Goal: Task Accomplishment & Management: Manage account settings

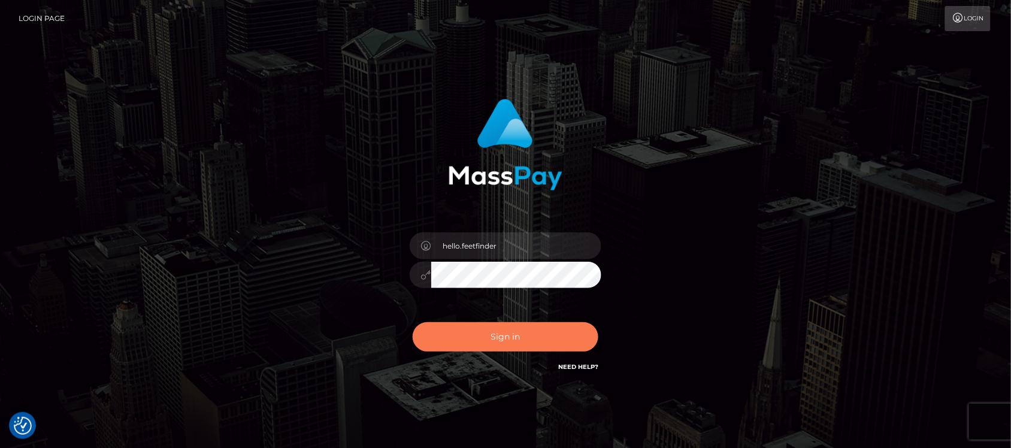
click at [504, 333] on button "Sign in" at bounding box center [506, 336] width 186 height 29
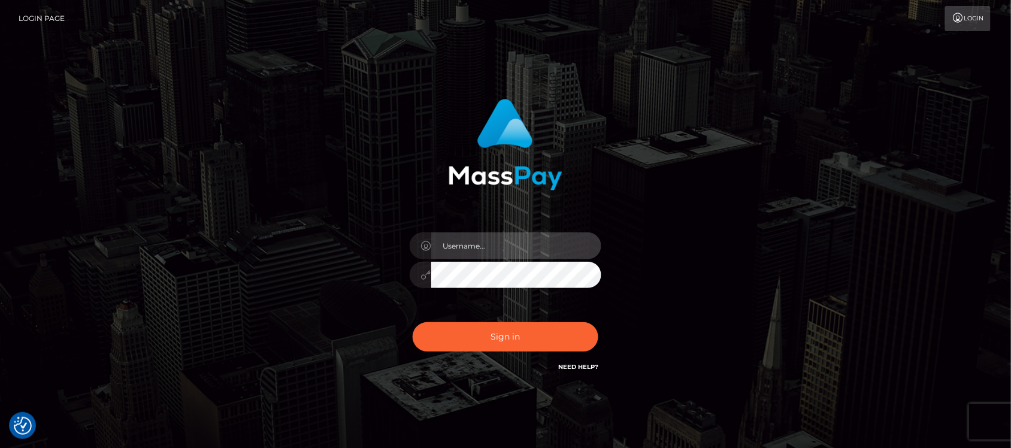
type input "hello.feetfinder"
click at [533, 252] on input "hello.feetfinder" at bounding box center [516, 245] width 170 height 27
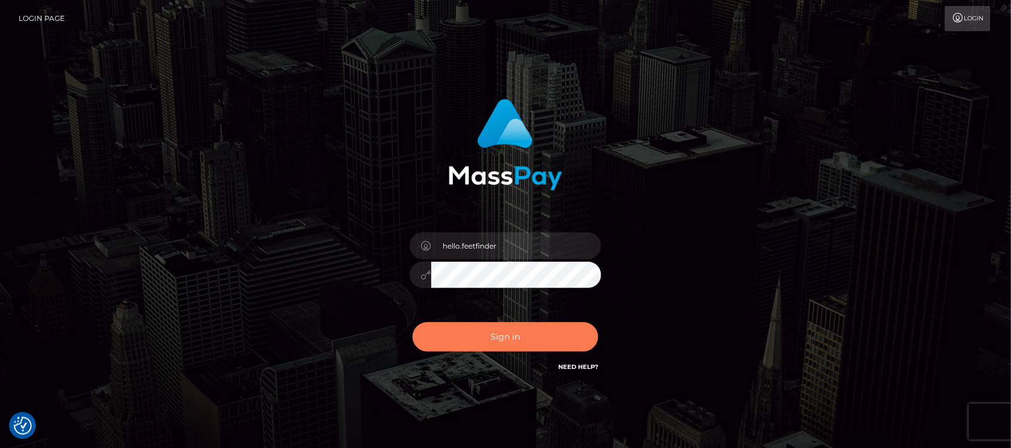
click at [495, 328] on button "Sign in" at bounding box center [506, 336] width 186 height 29
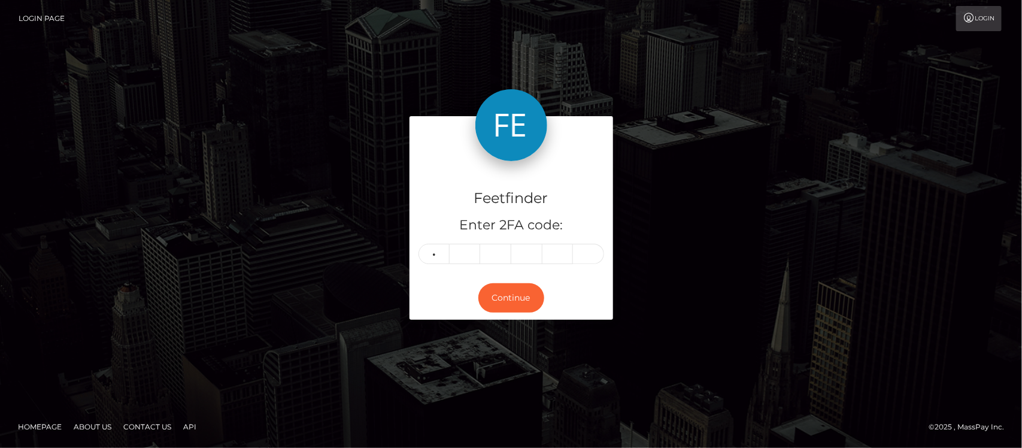
type input "3"
type input "5"
type input "2"
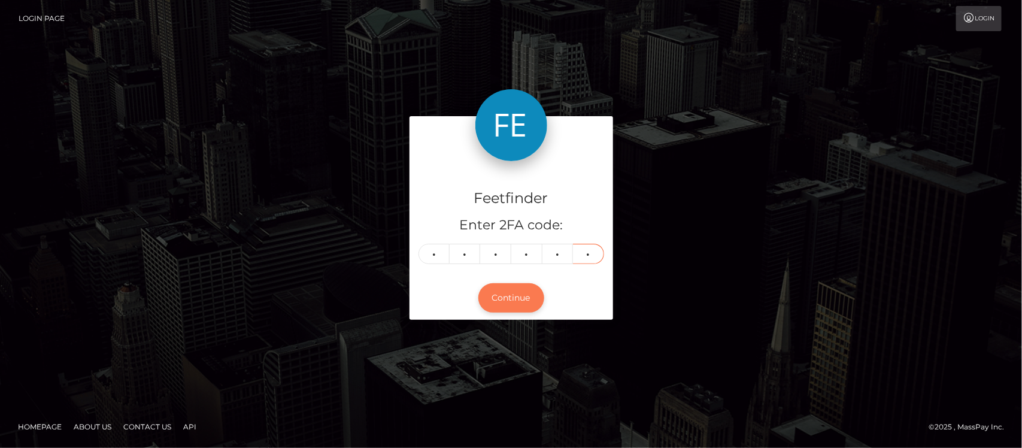
type input "6"
click at [515, 289] on button "Continue" at bounding box center [511, 297] width 66 height 29
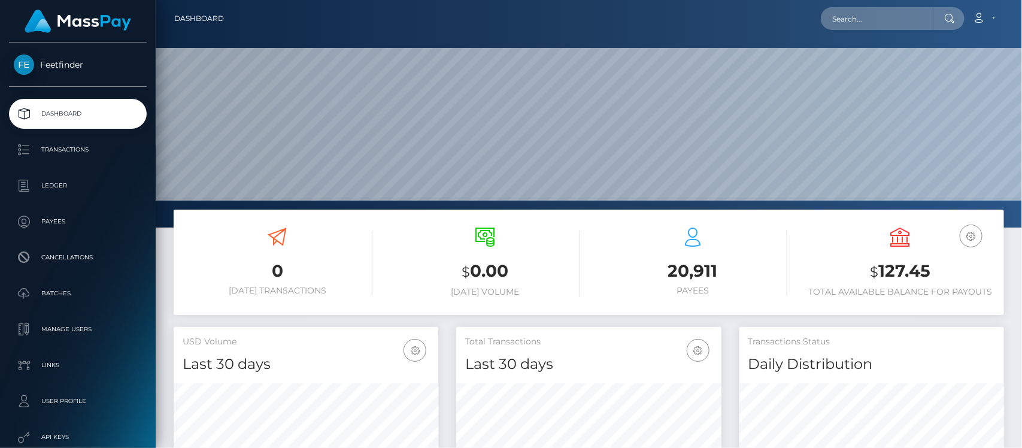
scroll to position [211, 265]
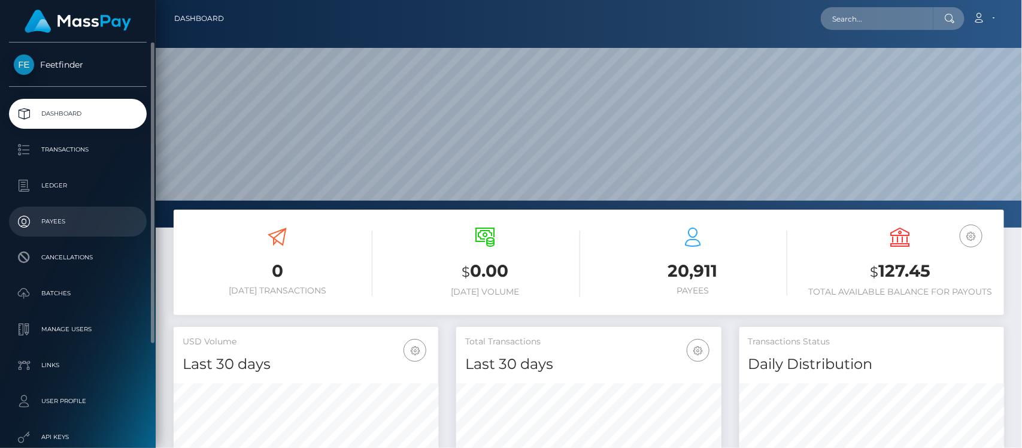
click at [68, 219] on p "Payees" at bounding box center [78, 222] width 128 height 18
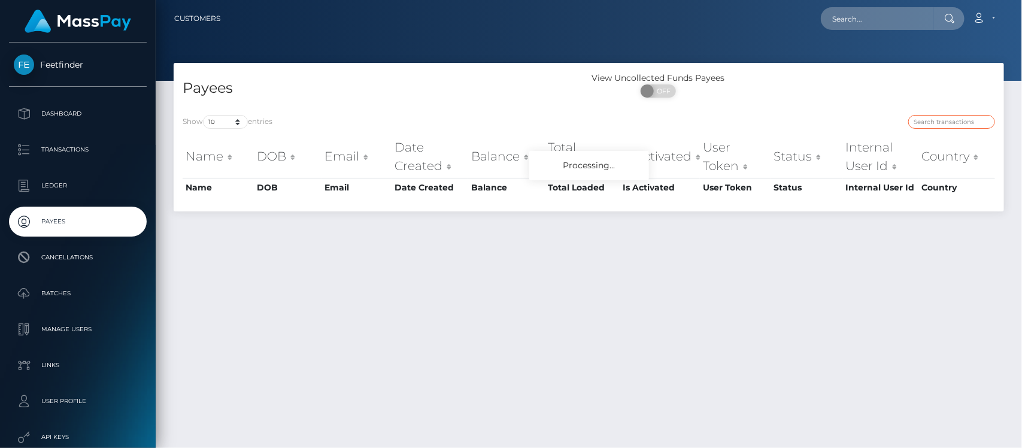
click at [938, 124] on input "search" at bounding box center [951, 122] width 87 height 14
paste input "7d070eb9-2c52-11f0-9652-02c4b4fc7cc9"
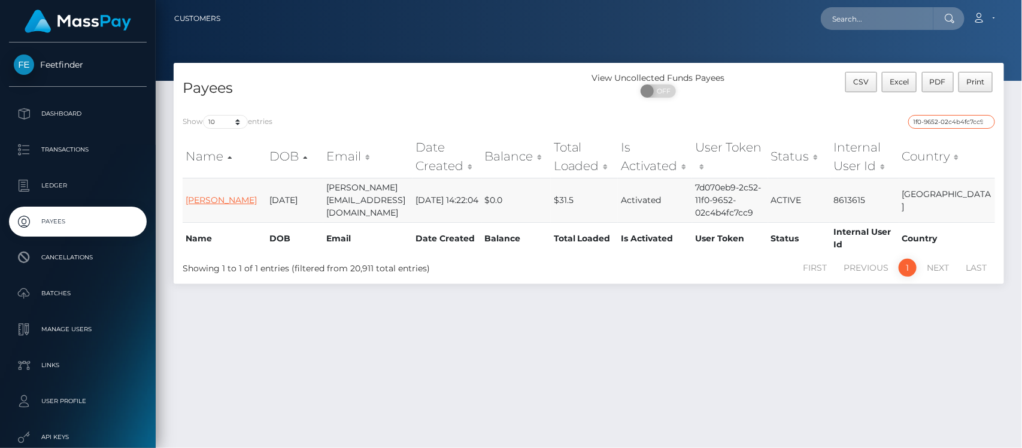
type input "7d070eb9-2c52-11f0-9652-02c4b4fc7cc9"
click at [193, 195] on link "Georgina Nagel" at bounding box center [221, 200] width 71 height 11
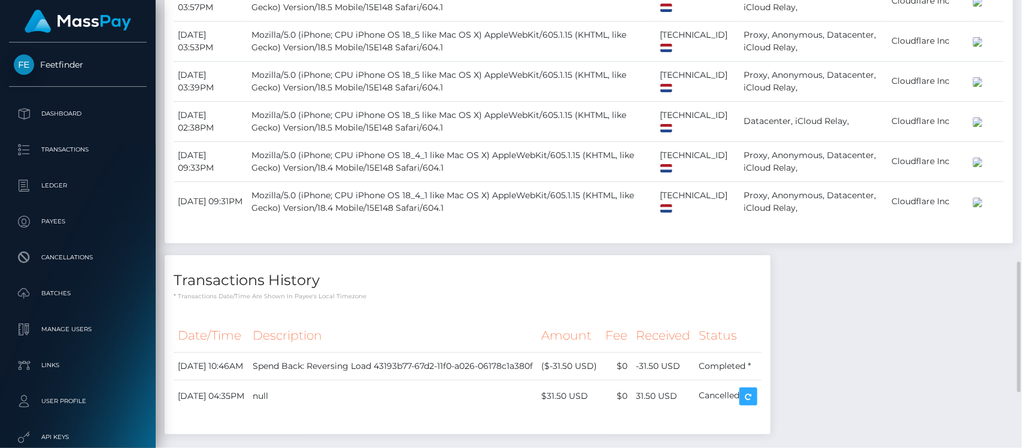
scroll to position [1091, 0]
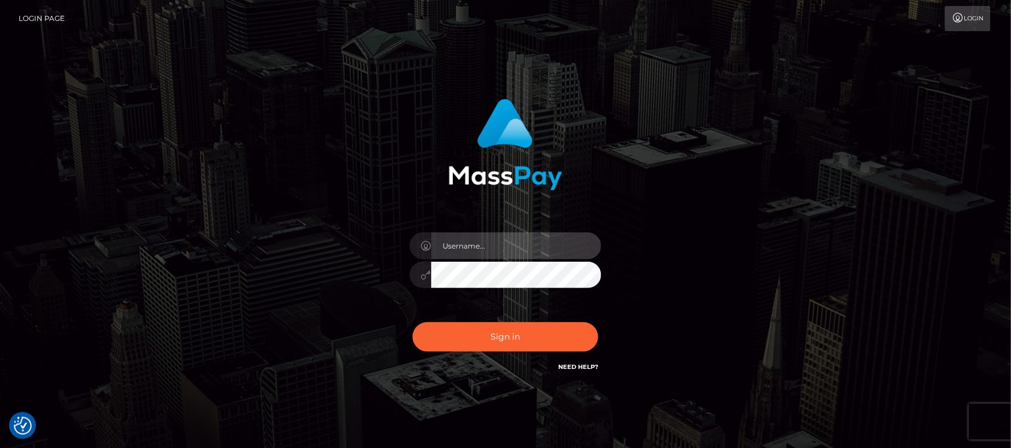
type input "hello.feetfinder"
drag, startPoint x: 528, startPoint y: 251, endPoint x: 536, endPoint y: 259, distance: 11.0
click at [528, 250] on input "hello.feetfinder" at bounding box center [516, 245] width 170 height 27
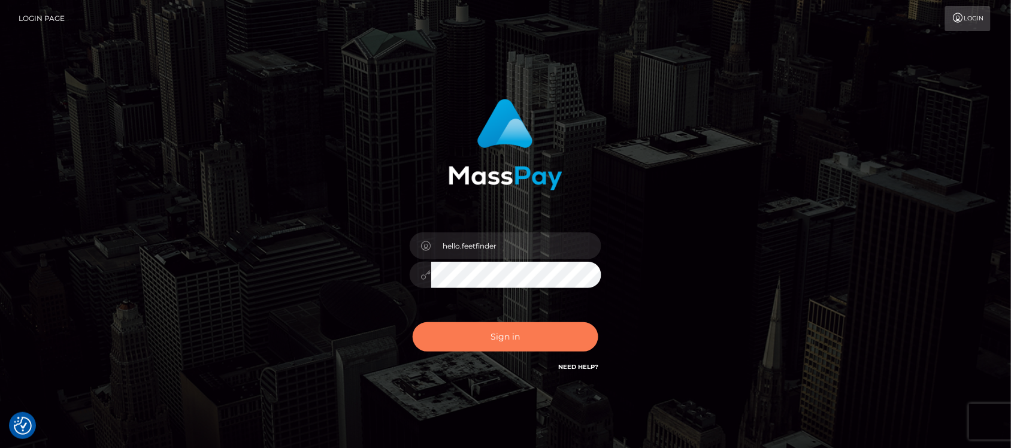
click at [474, 335] on button "Sign in" at bounding box center [506, 336] width 186 height 29
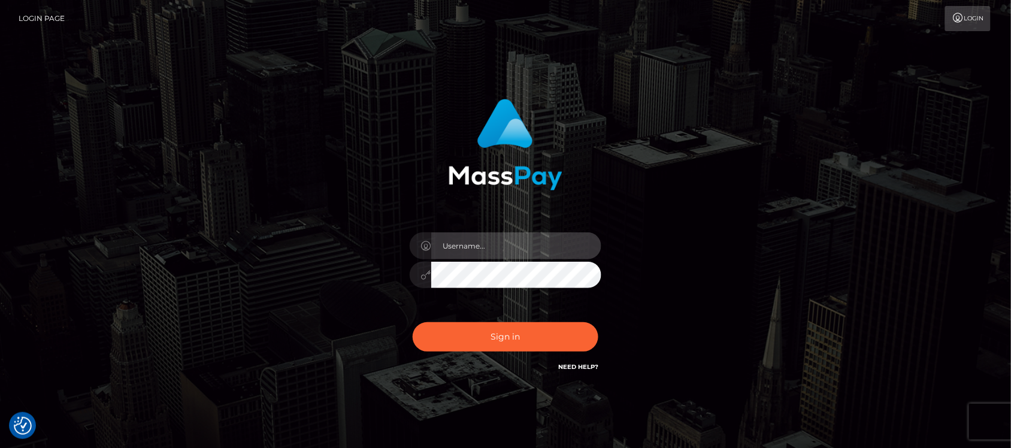
type input "hello.feetfinder"
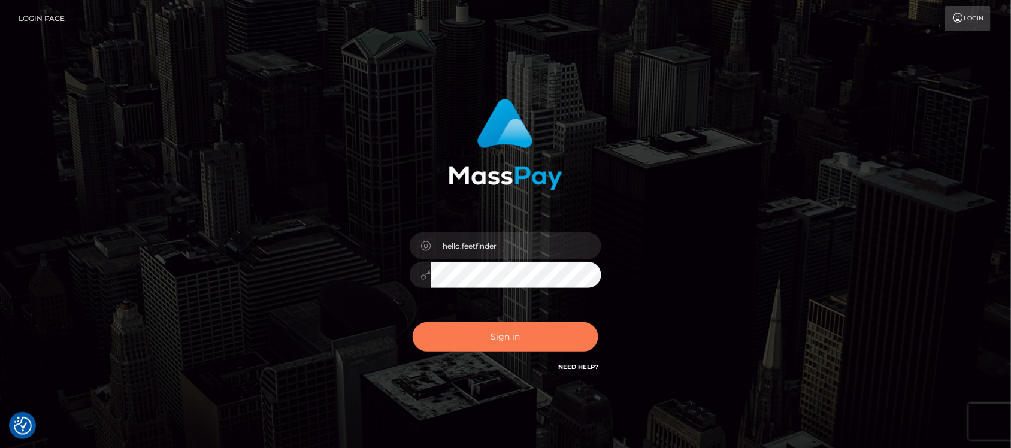
click at [536, 339] on button "Sign in" at bounding box center [506, 336] width 186 height 29
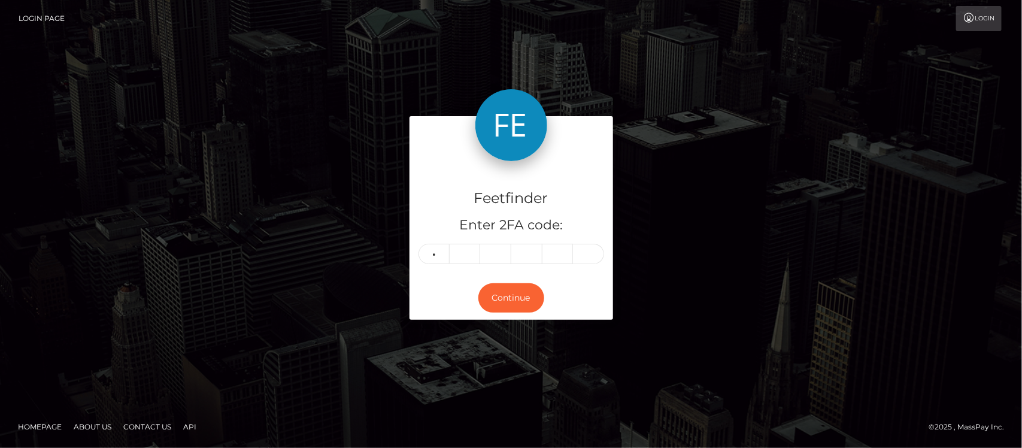
type input "6"
type input "3"
type input "0"
type input "7"
type input "1"
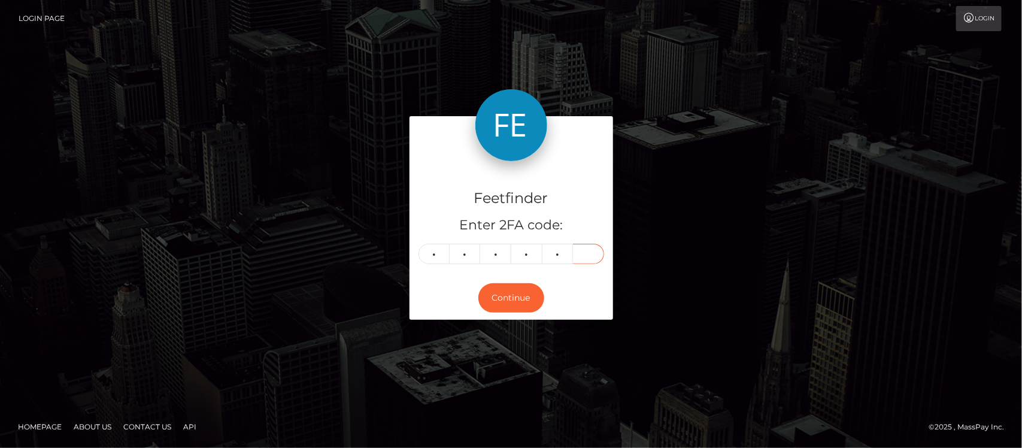
type input "6"
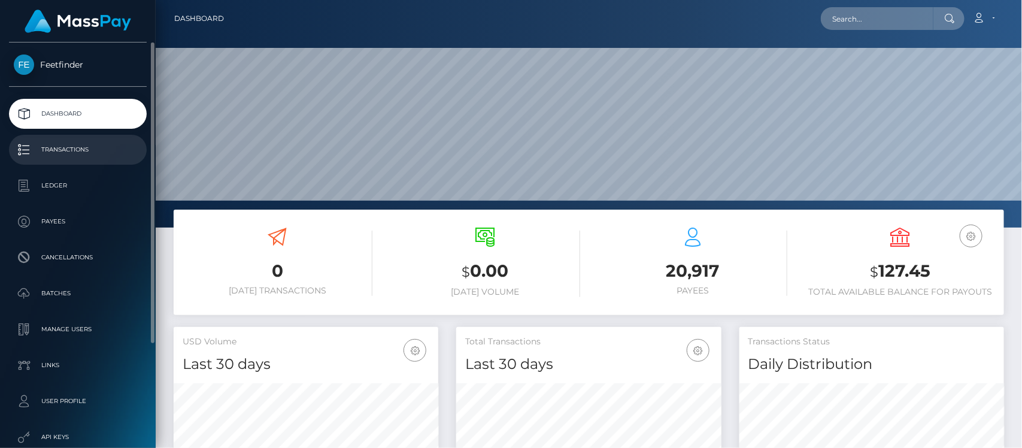
scroll to position [211, 265]
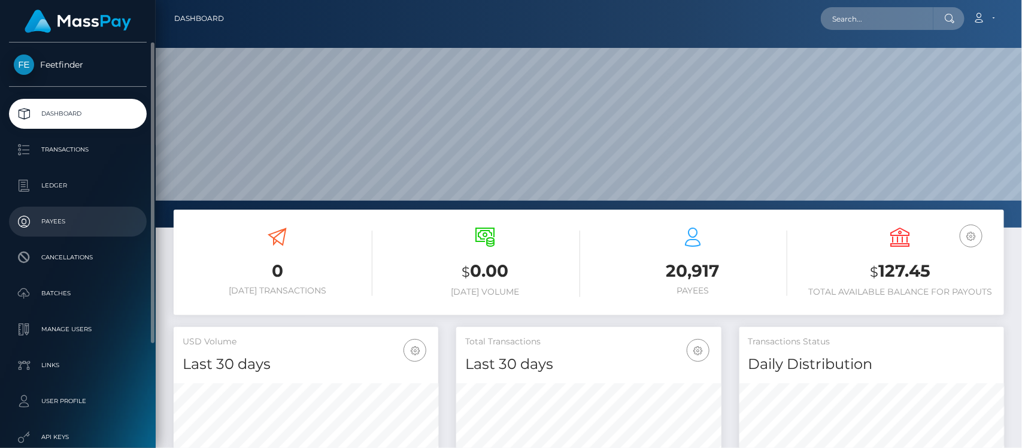
click at [64, 225] on p "Payees" at bounding box center [78, 222] width 128 height 18
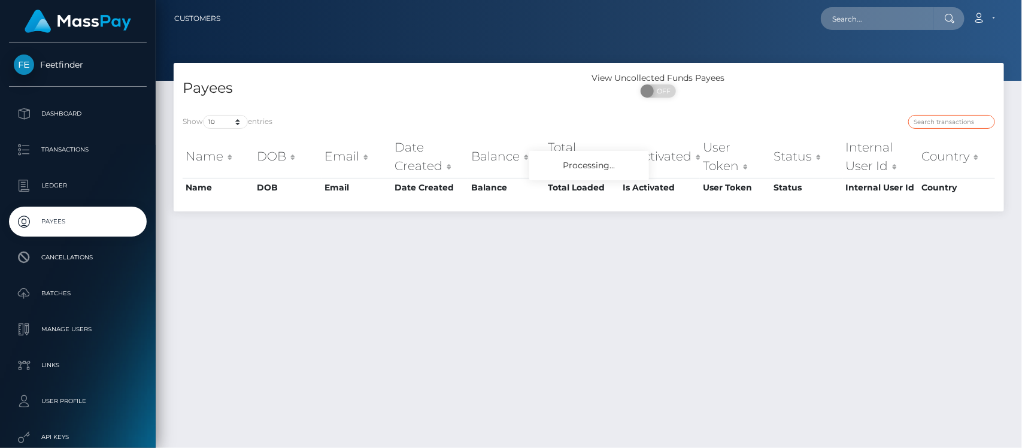
click at [942, 121] on input "search" at bounding box center [951, 122] width 87 height 14
paste input "ec7169dc-7688-11f0-9703-0266f44cc279"
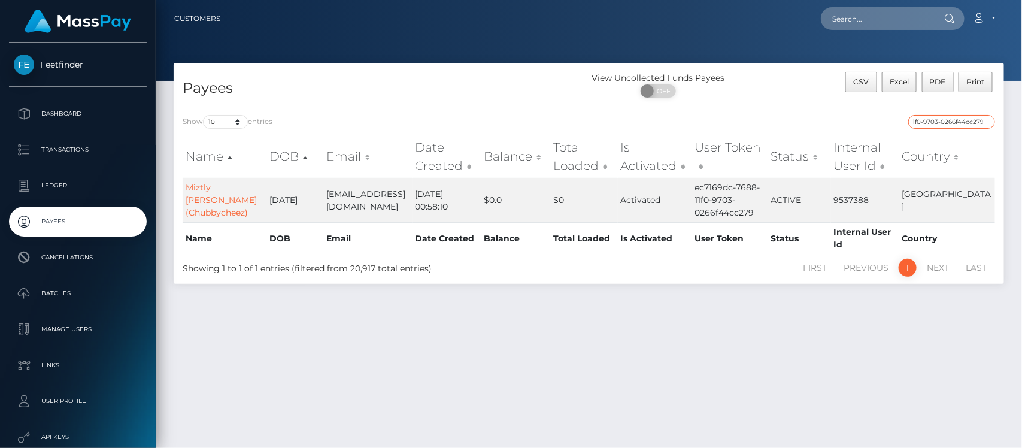
type input "ec7169dc-7688-11f0-9703-0266f44cc279"
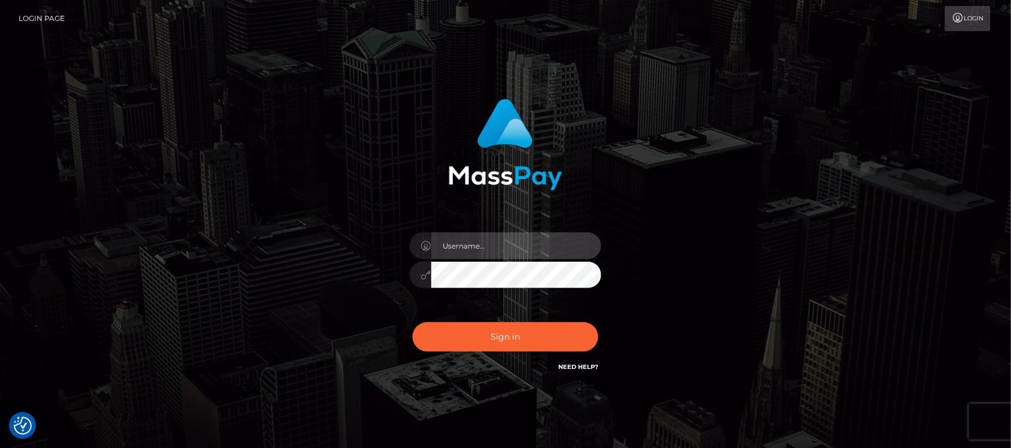
type input "hello.feetfinder"
click at [486, 244] on input "hello.feetfinder" at bounding box center [516, 245] width 170 height 27
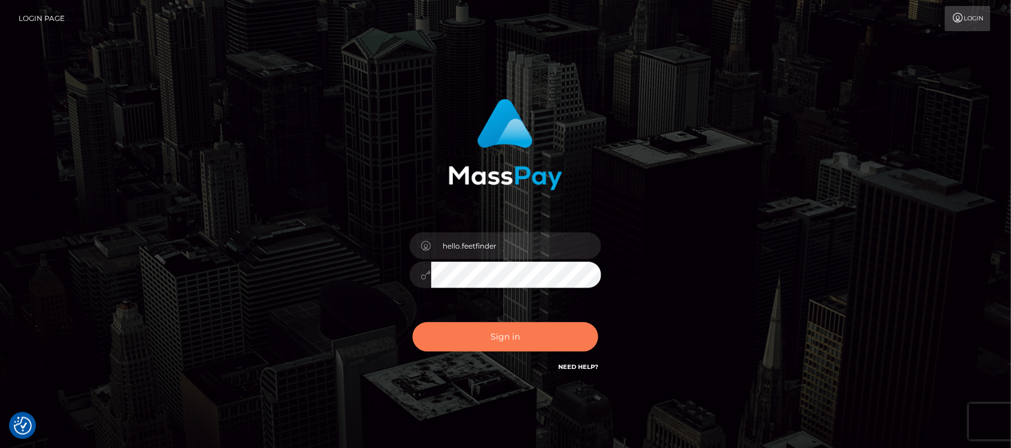
click at [546, 343] on button "Sign in" at bounding box center [506, 336] width 186 height 29
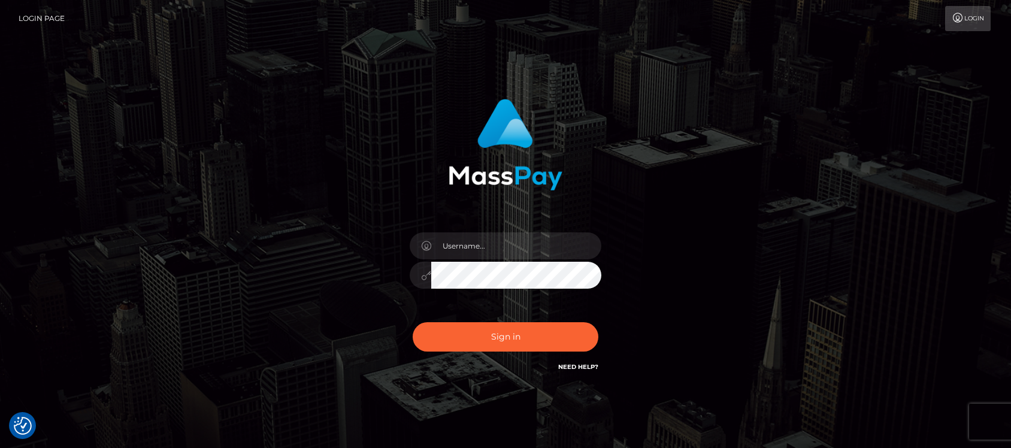
checkbox input "true"
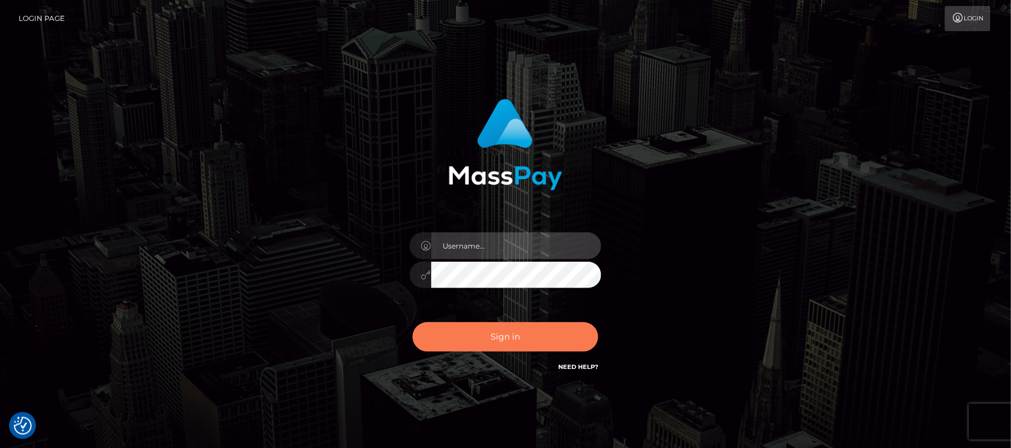
type input "hello.feetfinder"
drag, startPoint x: 526, startPoint y: 336, endPoint x: 524, endPoint y: 307, distance: 29.4
click at [526, 335] on button "Sign in" at bounding box center [506, 336] width 186 height 29
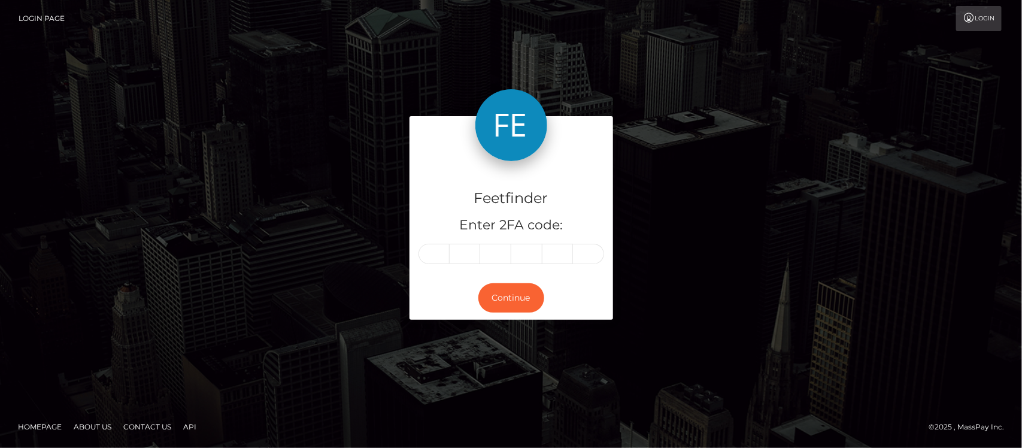
click at [437, 250] on input "text" at bounding box center [434, 254] width 31 height 20
type input "4"
type input "1"
type input "2"
type input "5"
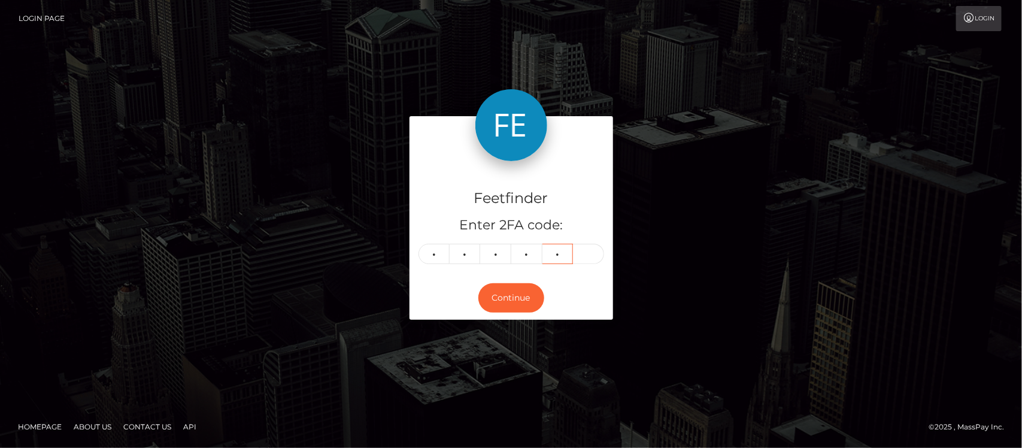
type input "4"
type input "8"
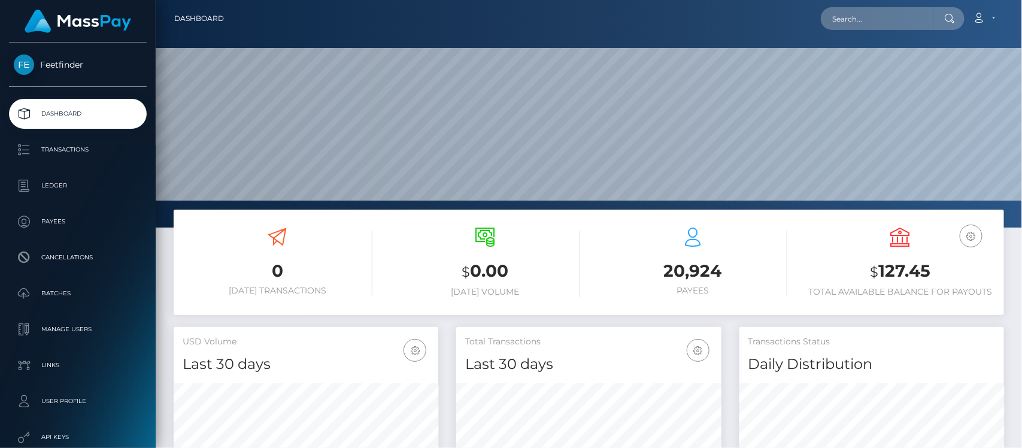
scroll to position [211, 265]
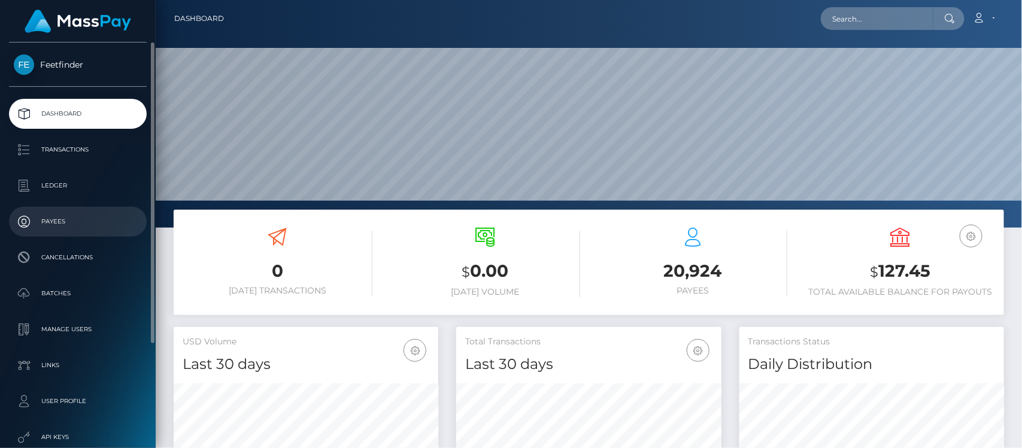
click at [64, 217] on p "Payees" at bounding box center [78, 222] width 128 height 18
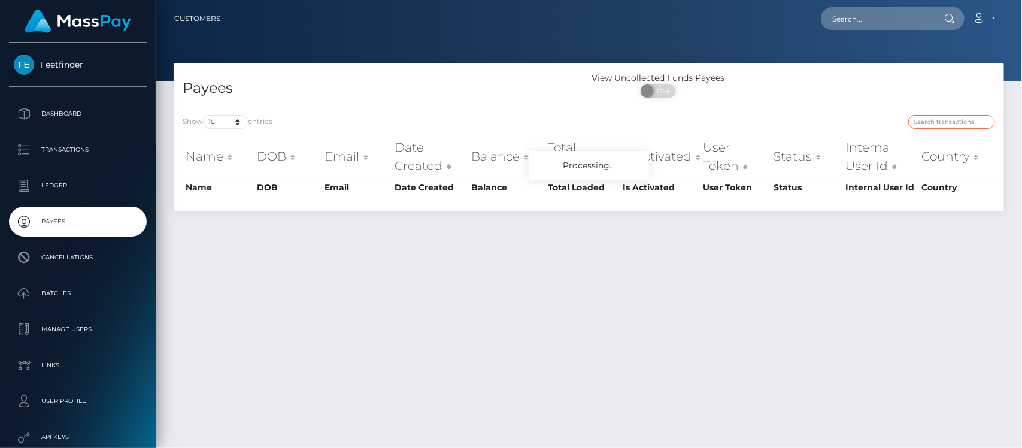
click at [953, 123] on input "search" at bounding box center [951, 122] width 87 height 14
paste input "538e7c99-7175-11f0-87f1-0266f44cc279"
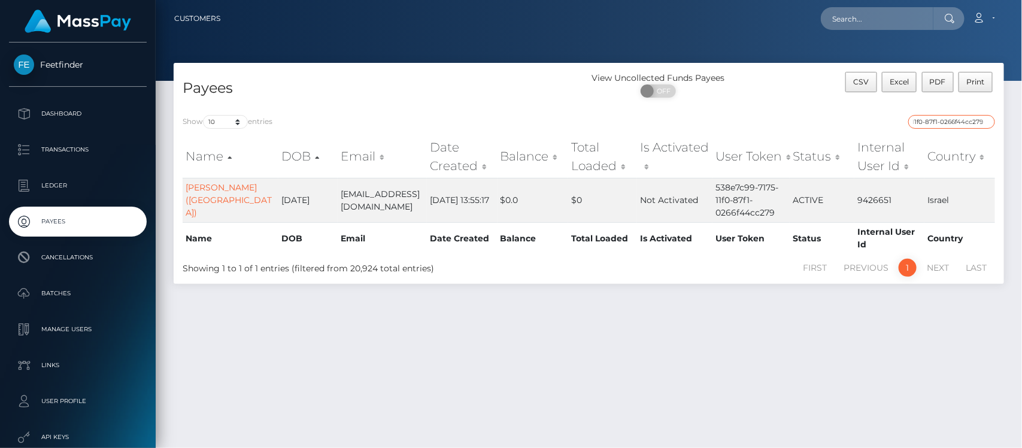
type input "538e7c99-7175-11f0-87f1-0266f44cc279"
